Goal: Information Seeking & Learning: Learn about a topic

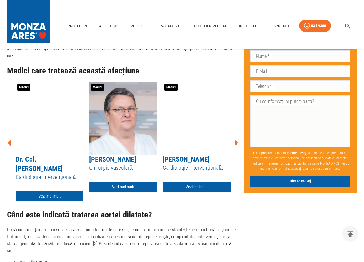
scroll to position [666, 0]
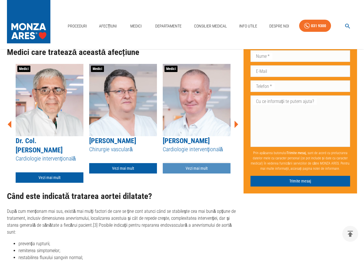
click at [199, 163] on link "Vezi mai mult" at bounding box center [197, 168] width 68 height 11
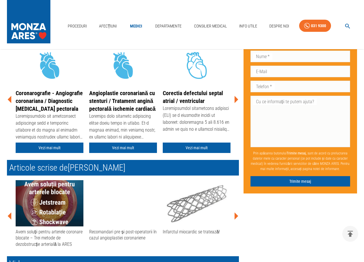
scroll to position [145, 0]
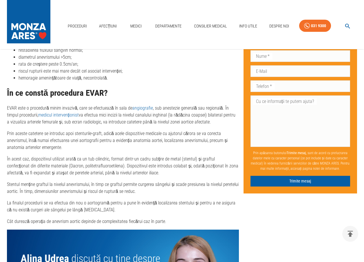
scroll to position [781, 0]
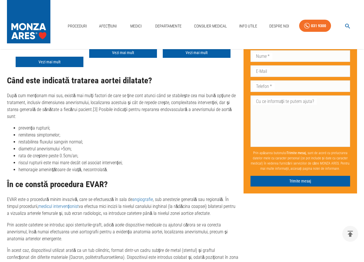
scroll to position [781, 0]
click at [147, 159] on li "riscul rupturii este mai mare decât cel asociat intervenției;" at bounding box center [129, 162] width 220 height 7
